Goal: Information Seeking & Learning: Learn about a topic

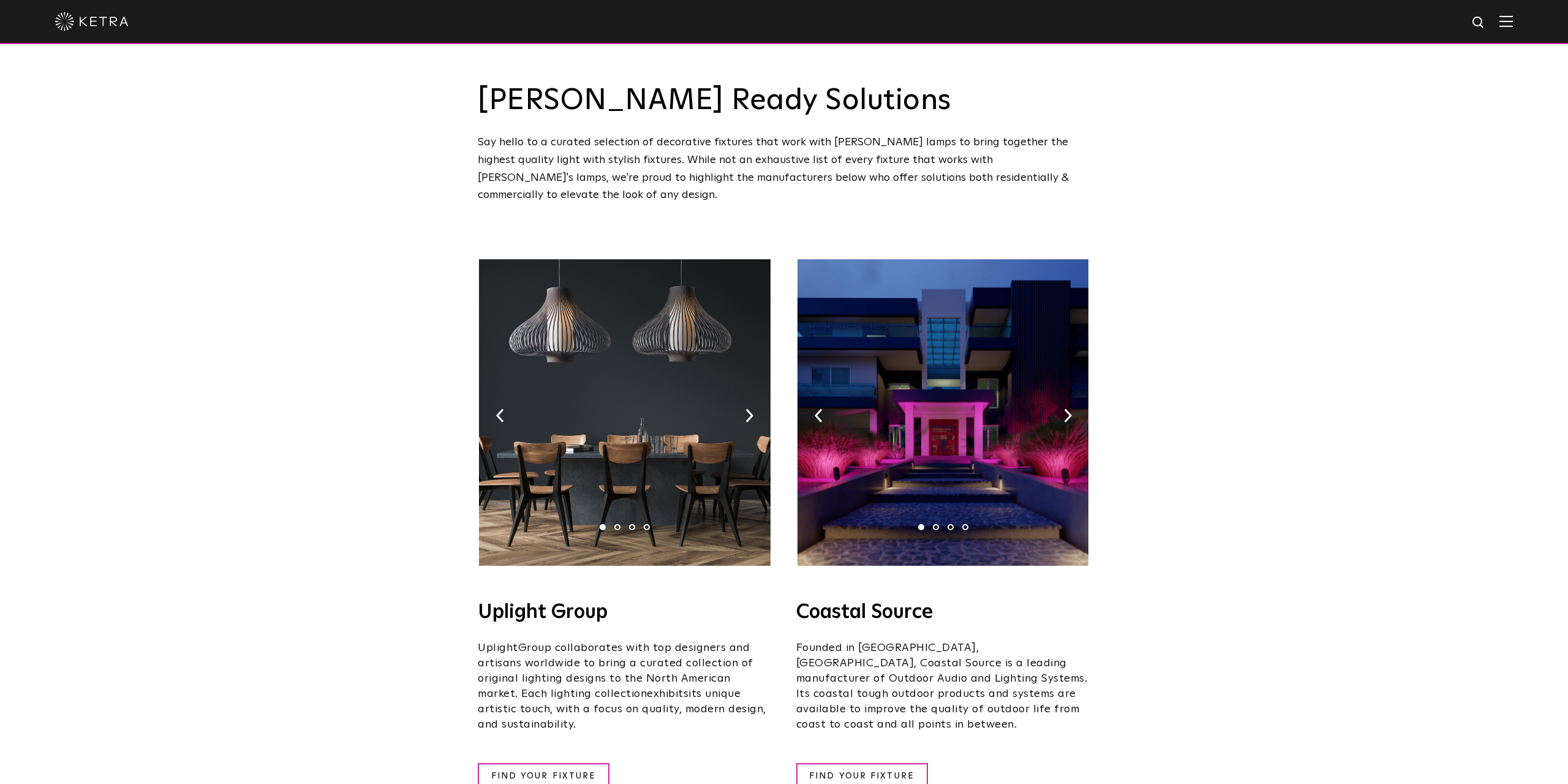
scroll to position [187, 0]
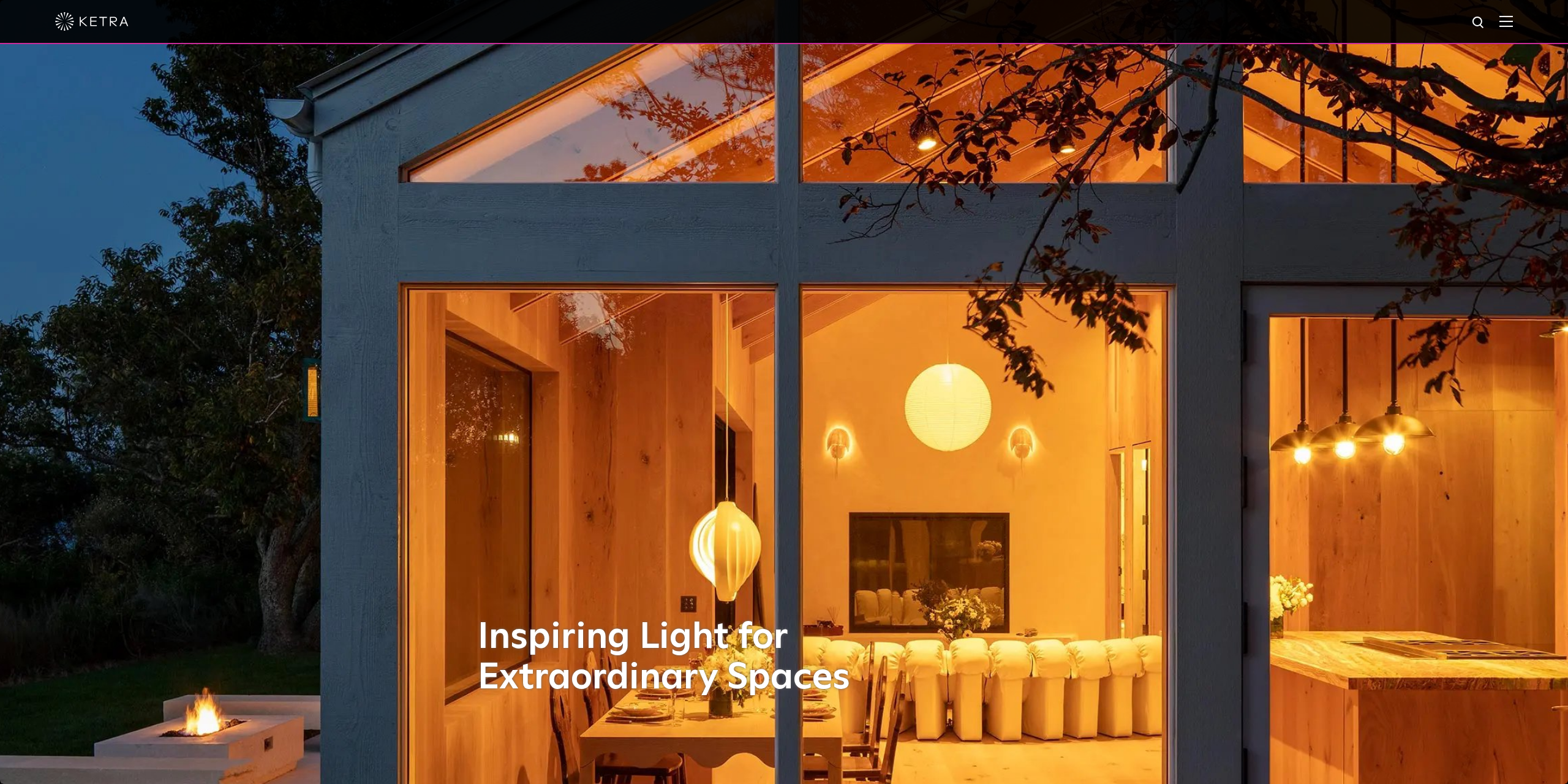
click at [1510, 15] on div at bounding box center [784, 21] width 1458 height 43
click at [1508, 21] on img at bounding box center [1506, 21] width 14 height 12
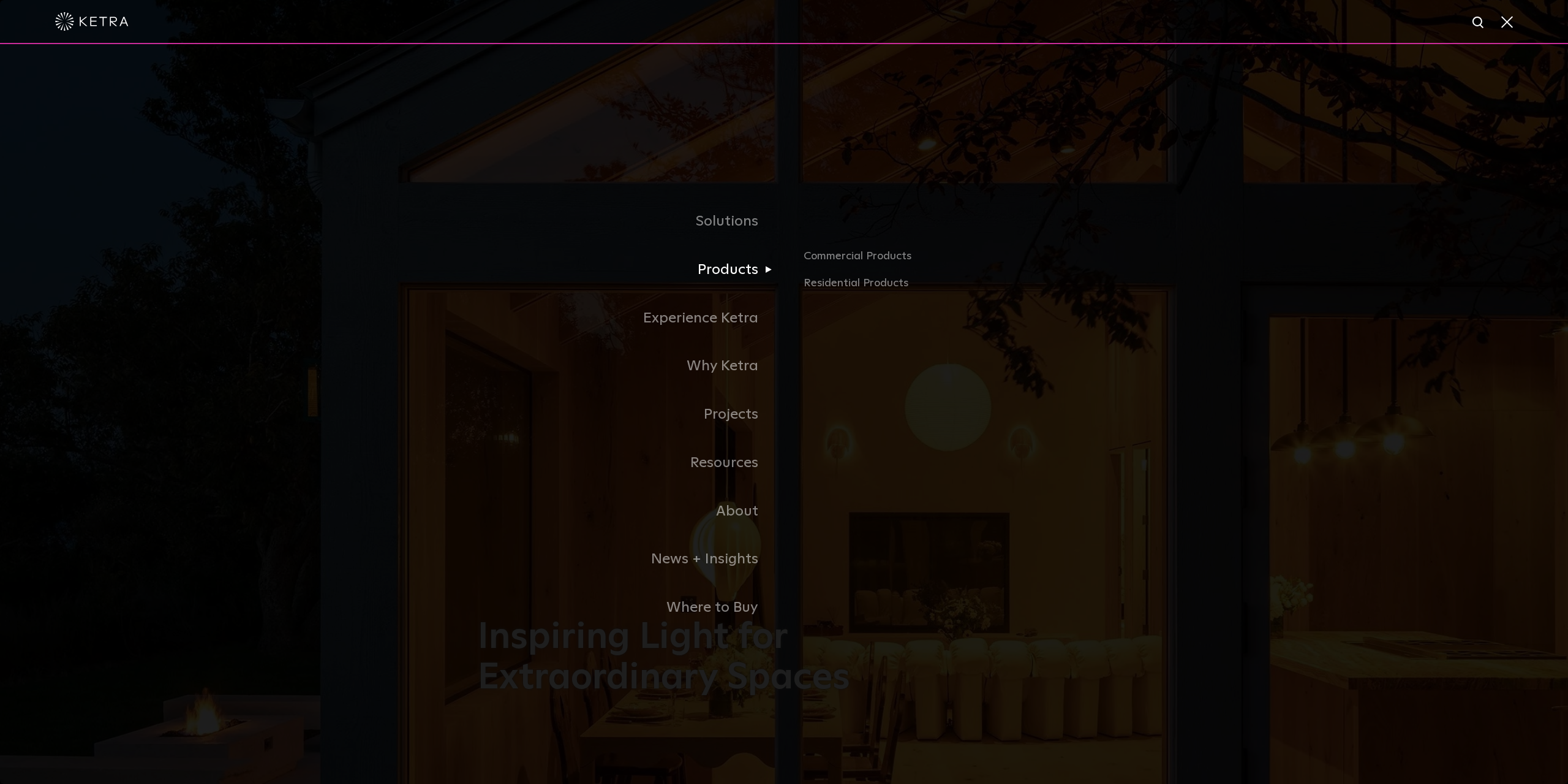
click at [723, 266] on link "Products" at bounding box center [631, 270] width 307 height 48
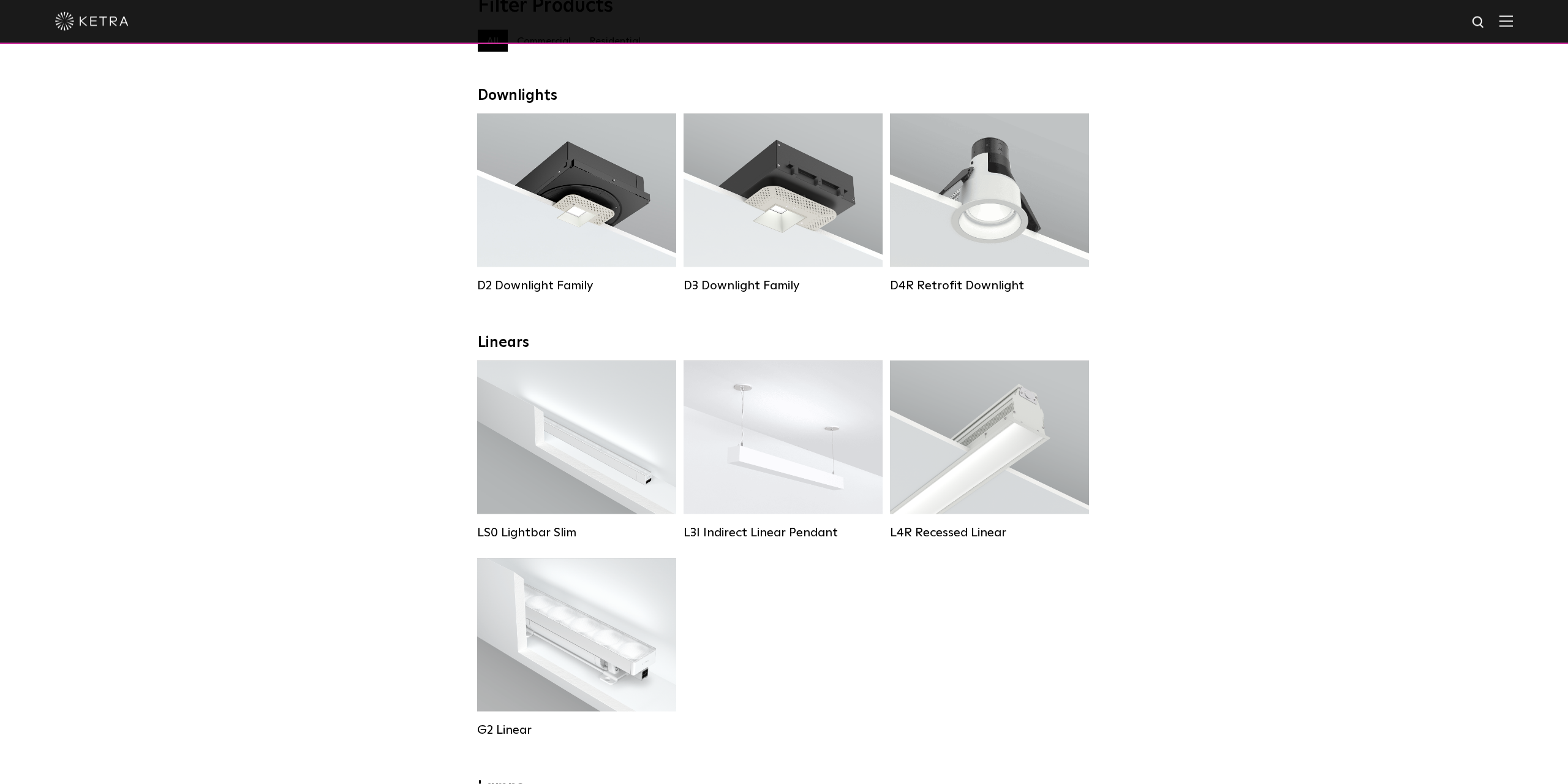
scroll to position [375, 0]
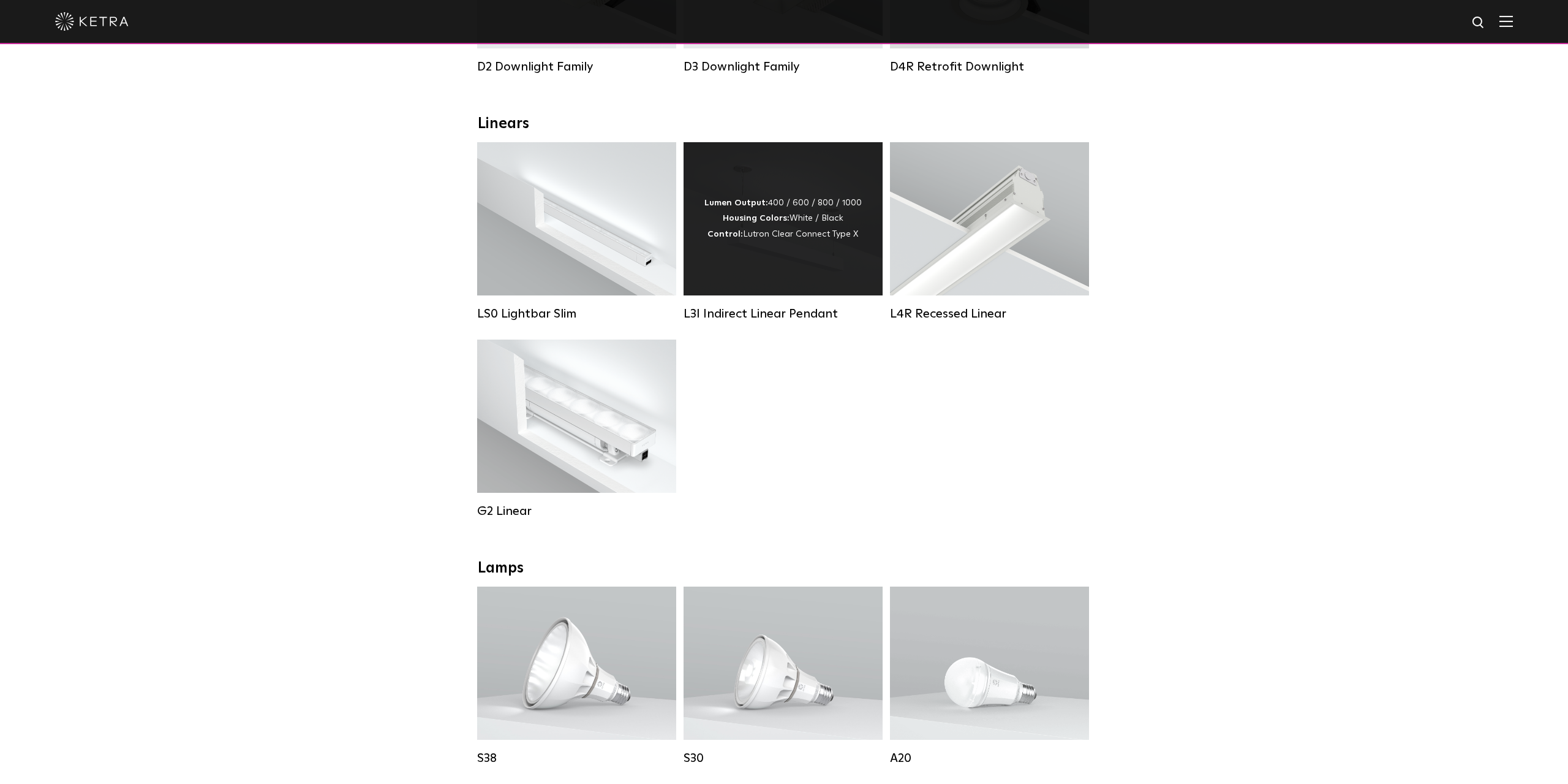
click at [800, 265] on div "Lumen Output: 400 / 600 / 800 / 1000 Housing Colors: White / Black Control: Lut…" at bounding box center [783, 219] width 199 height 153
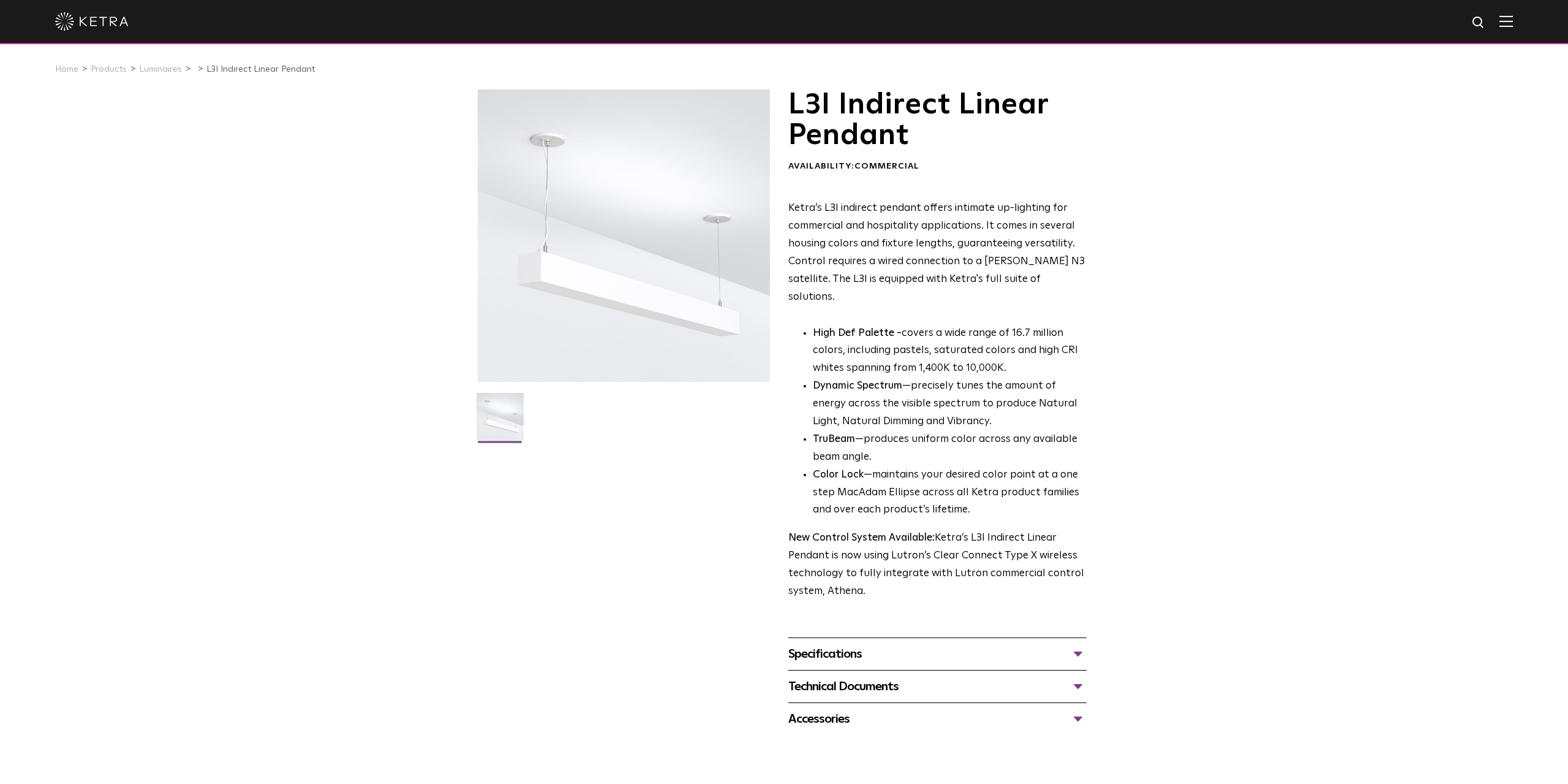
click at [827, 644] on div "Specifications" at bounding box center [938, 653] width 298 height 19
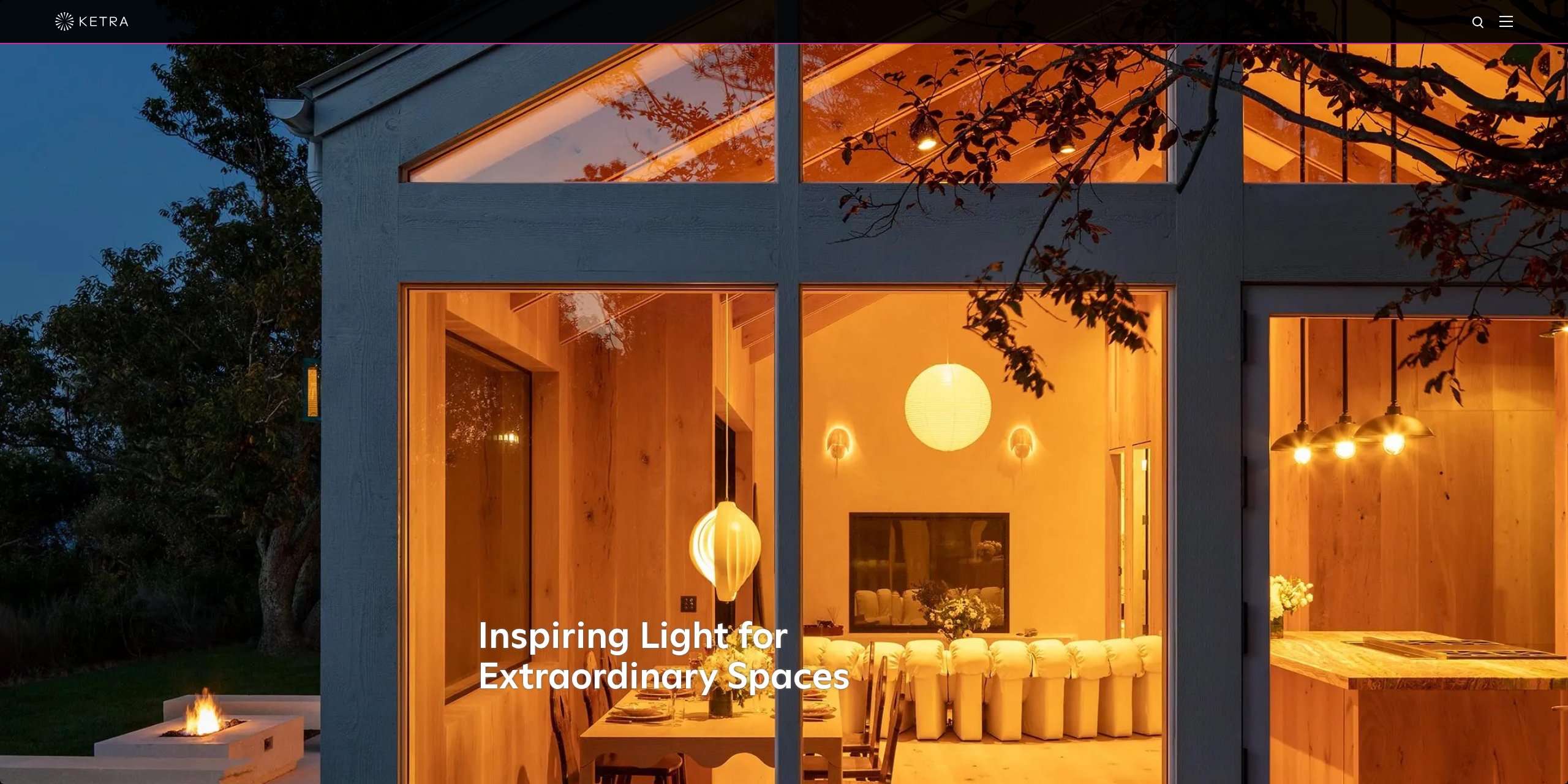
click at [1503, 19] on img at bounding box center [1506, 21] width 14 height 12
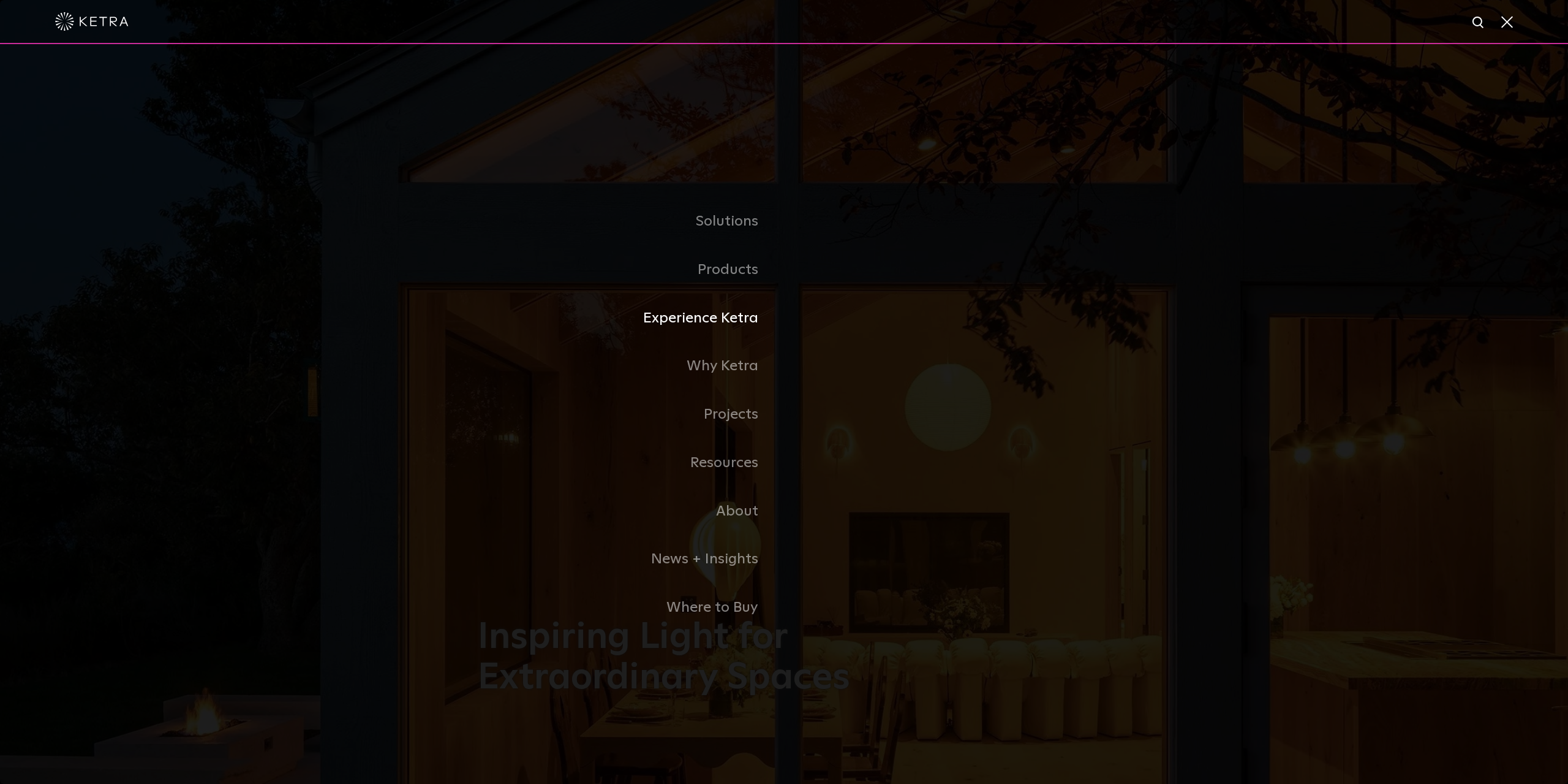
click at [745, 323] on link "Experience Ketra" at bounding box center [631, 318] width 307 height 48
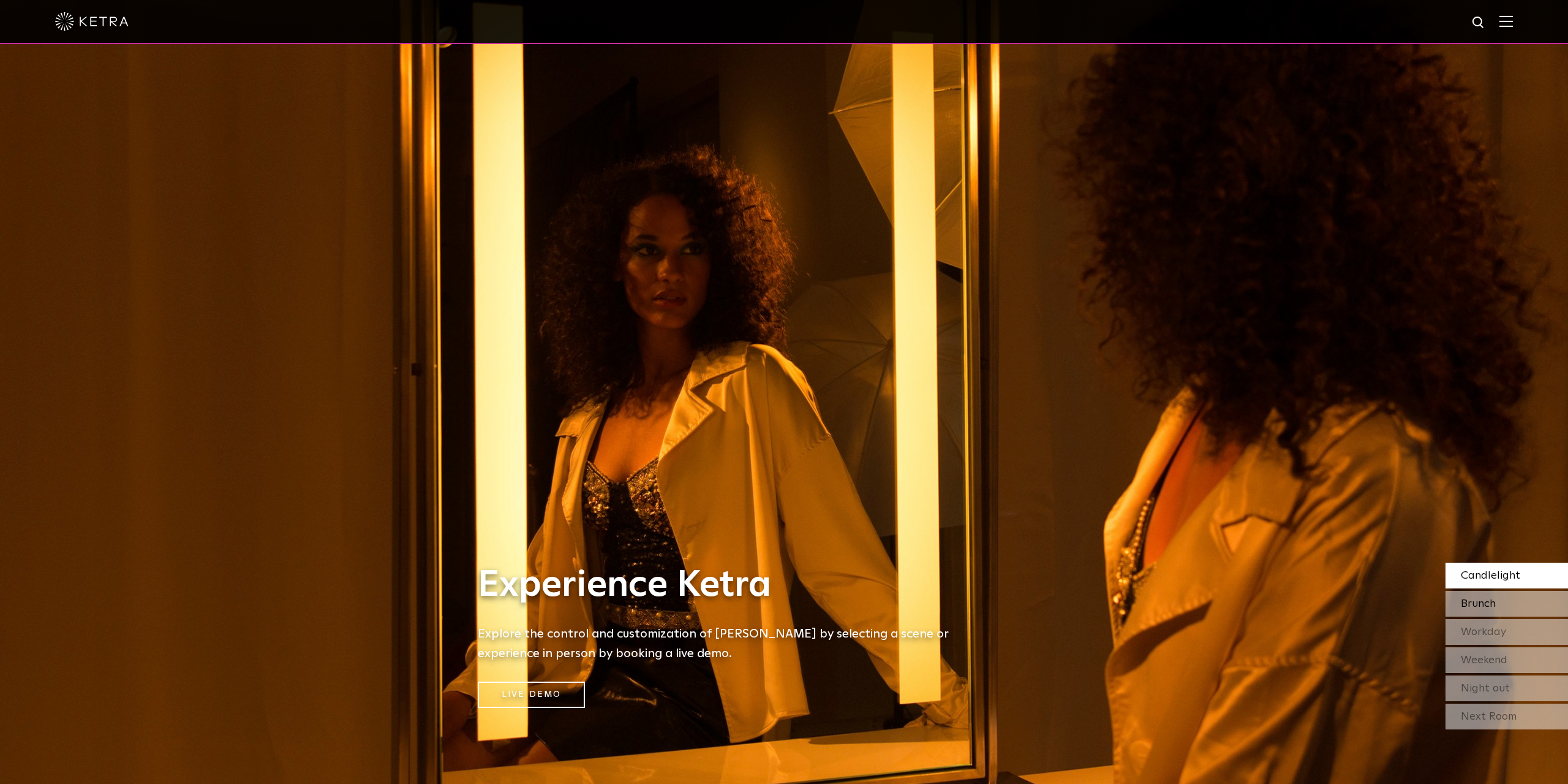
click at [1479, 599] on span "Brunch" at bounding box center [1478, 603] width 35 height 11
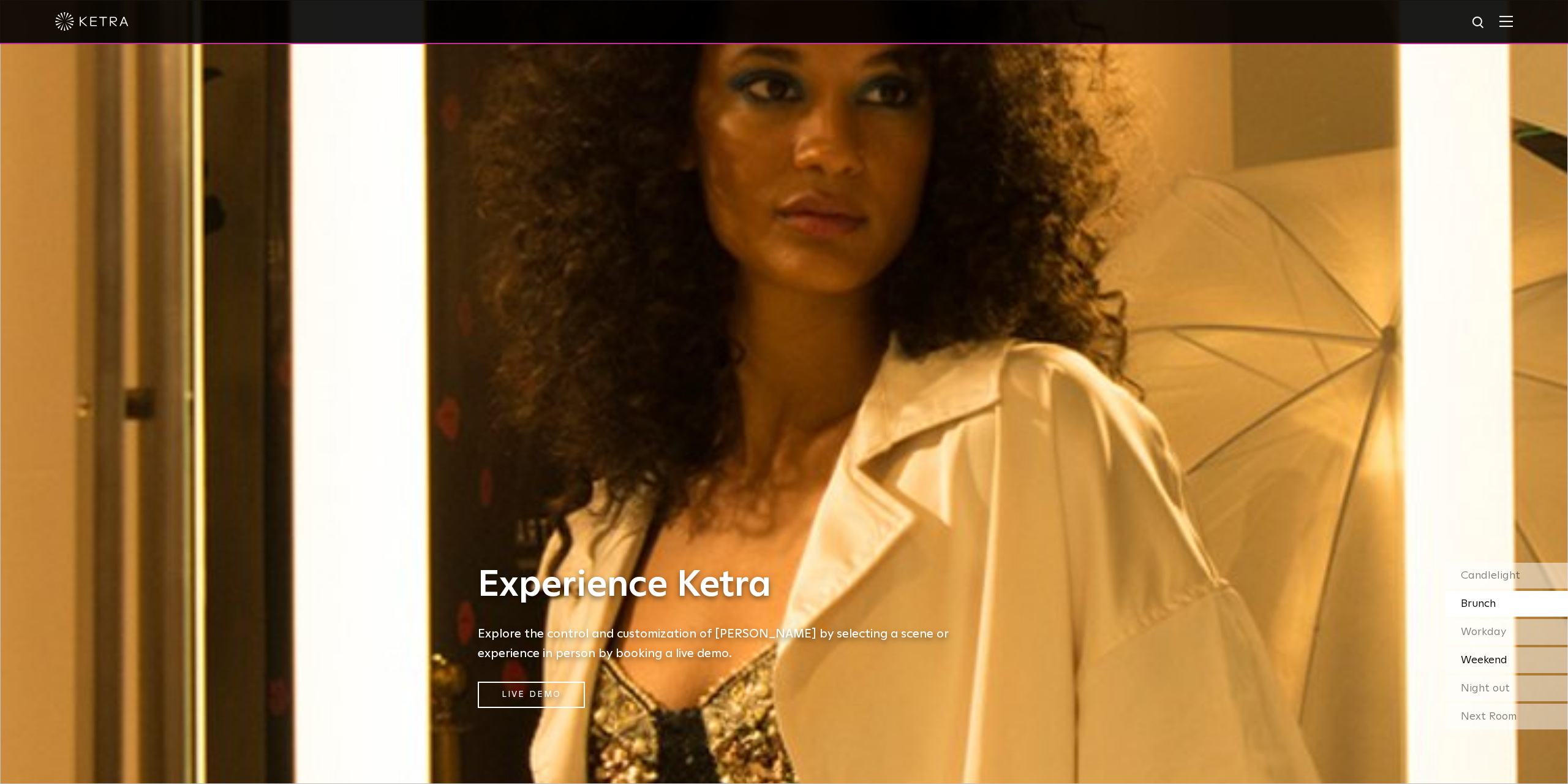
click at [1503, 658] on span "Weekend" at bounding box center [1484, 659] width 47 height 11
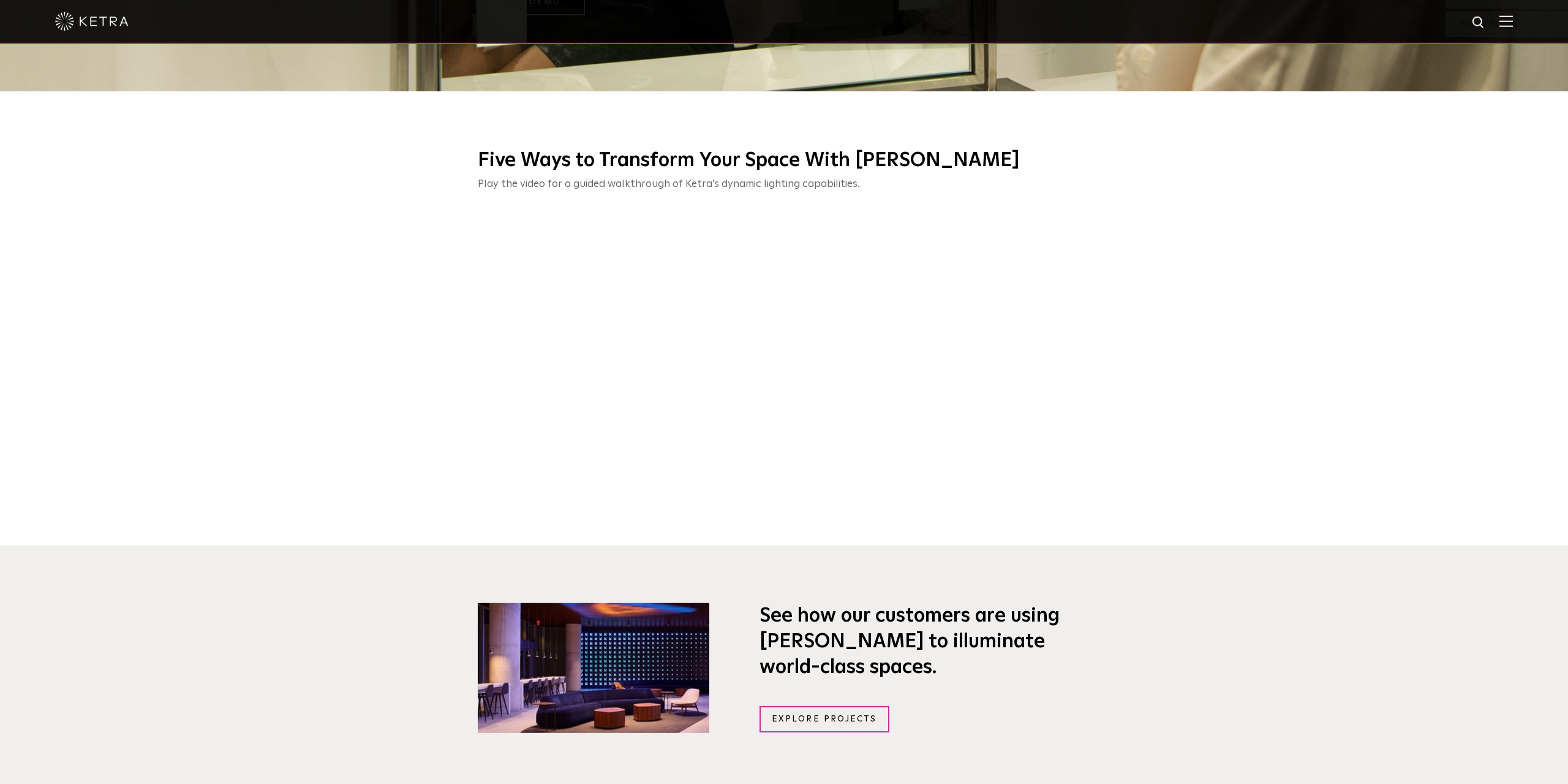
scroll to position [687, 0]
